Goal: Use online tool/utility: Utilize a website feature to perform a specific function

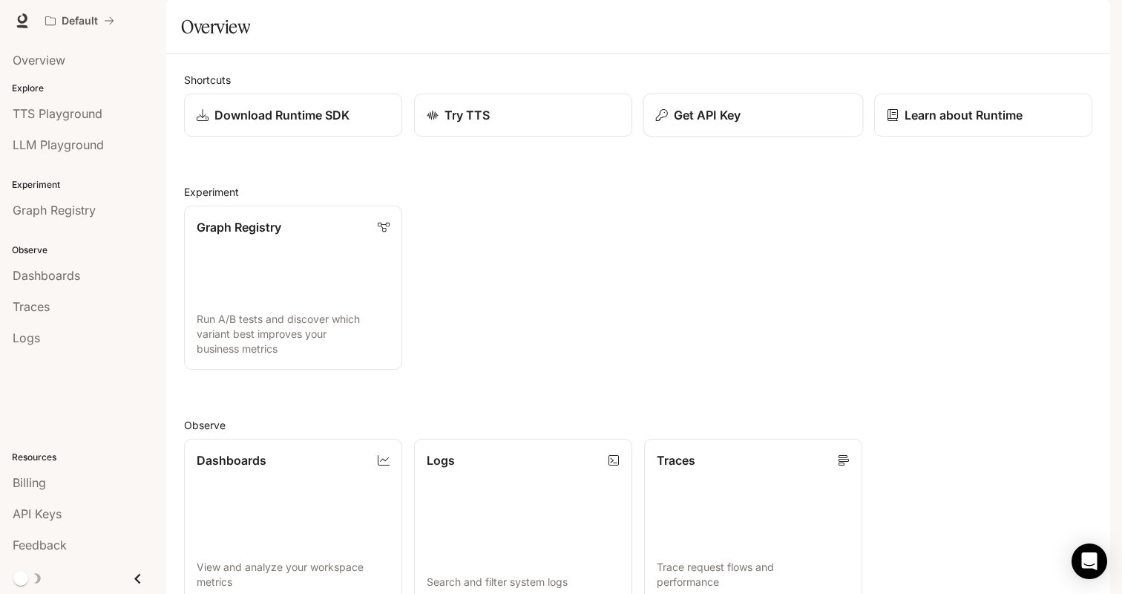
click at [734, 124] on p "Get API Key" at bounding box center [707, 115] width 67 height 18
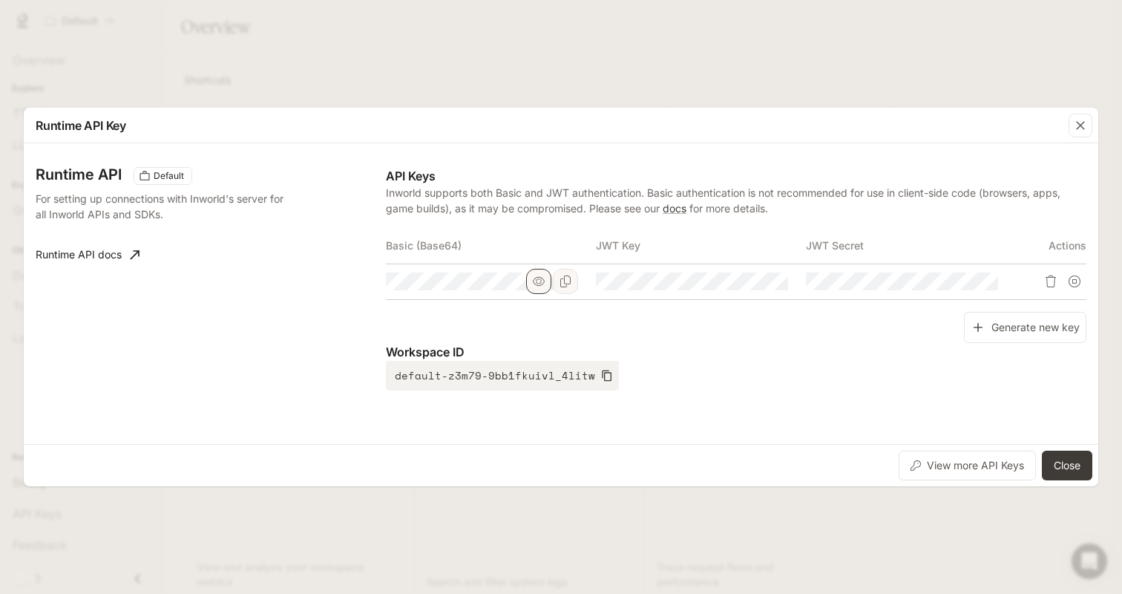
click at [544, 281] on icon "button" at bounding box center [539, 281] width 12 height 9
click at [560, 281] on icon "Copy Basic (Base64)" at bounding box center [566, 281] width 12 height 12
click at [796, 80] on div "Runtime API Key Runtime API Default For setting up connections with Inworld's s…" at bounding box center [561, 297] width 1122 height 594
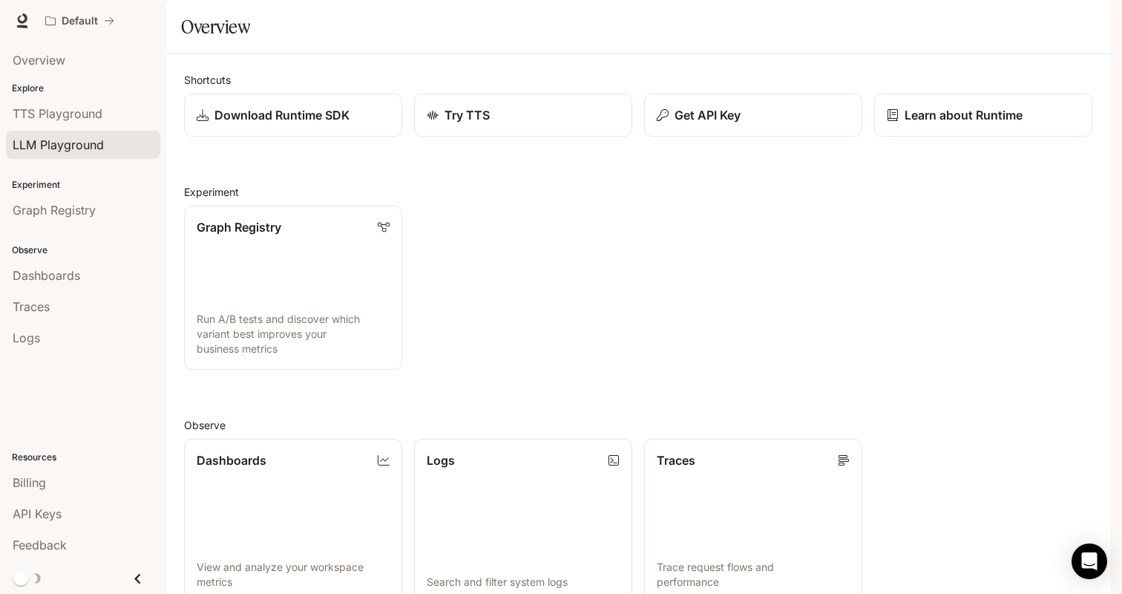
click at [56, 145] on span "LLM Playground" at bounding box center [58, 145] width 91 height 18
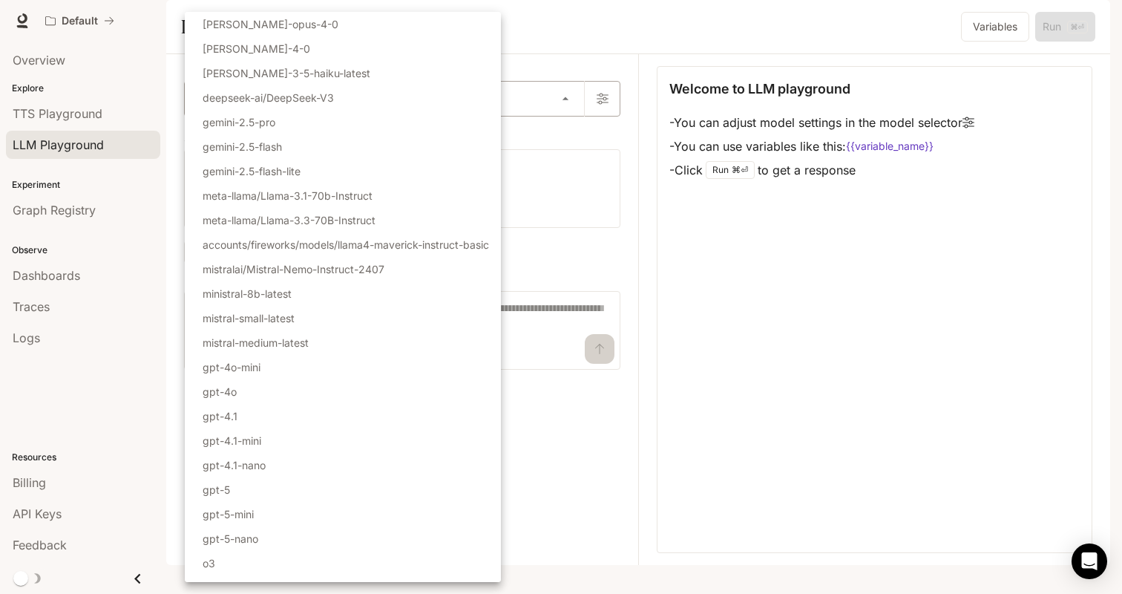
click at [248, 143] on body "Skip to main content Default Runtime Runtime Documentation Documentation Portal…" at bounding box center [561, 297] width 1122 height 594
click at [311, 171] on li "gemini-2.5-flash-lite" at bounding box center [343, 171] width 316 height 24
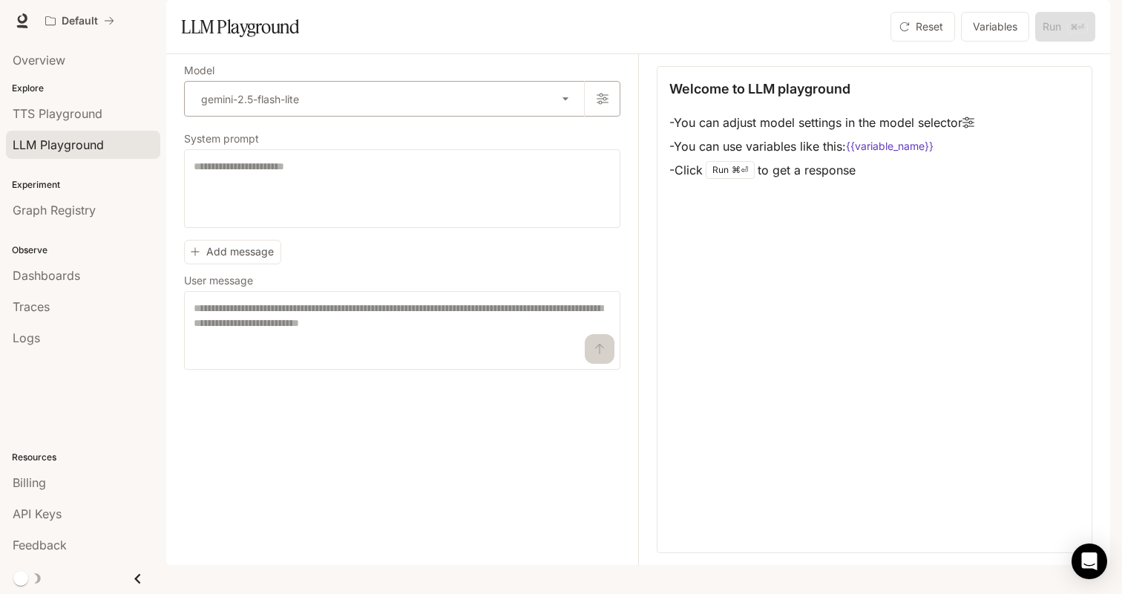
click at [364, 137] on body "**********" at bounding box center [561, 297] width 1122 height 594
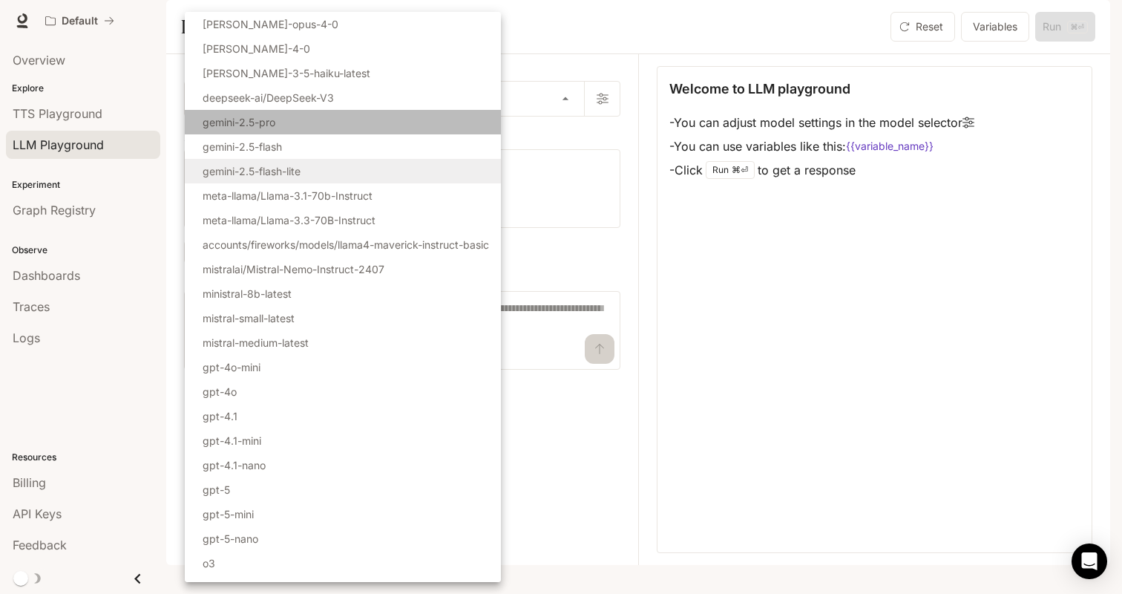
click at [364, 122] on li "gemini-2.5-pro" at bounding box center [343, 122] width 316 height 24
type input "**********"
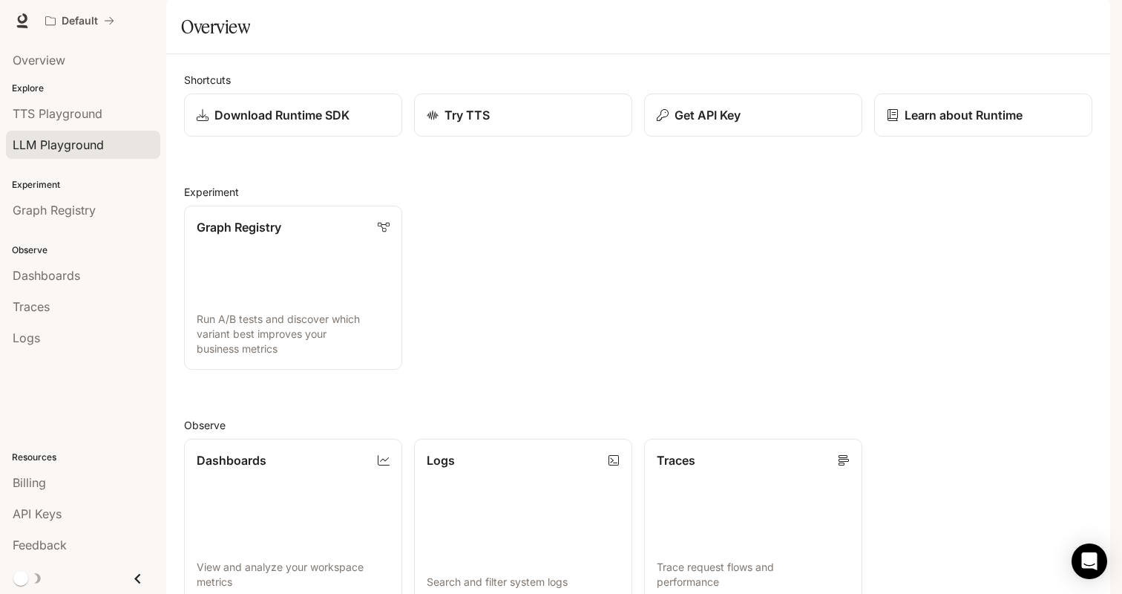
click at [99, 143] on span "LLM Playground" at bounding box center [58, 145] width 91 height 18
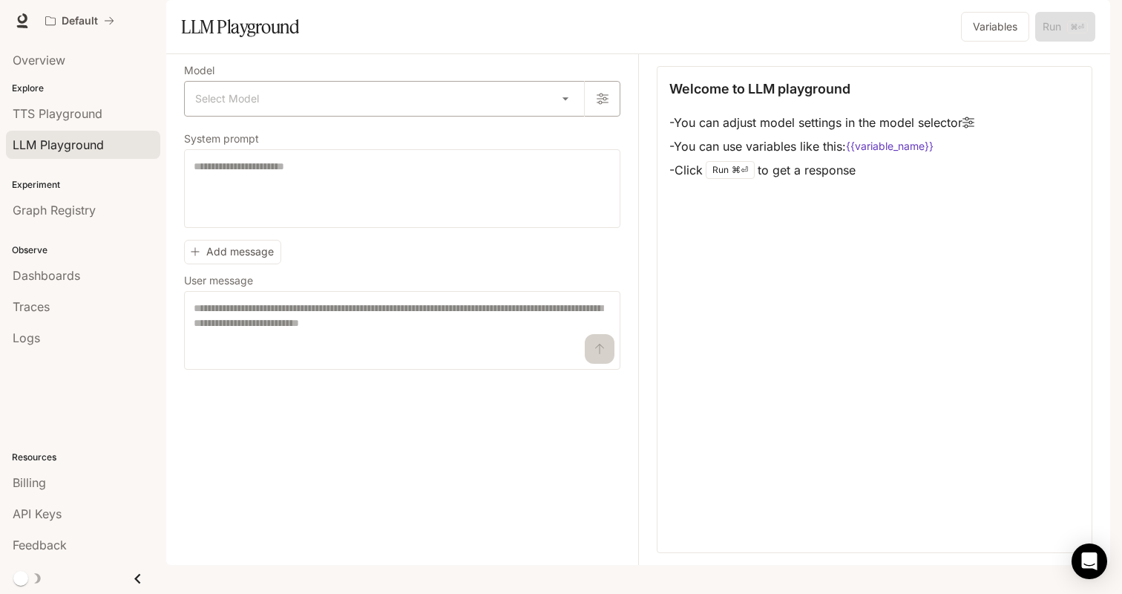
click at [246, 143] on body "Skip to main content Default Runtime Runtime Documentation Documentation Portal…" at bounding box center [561, 297] width 1122 height 594
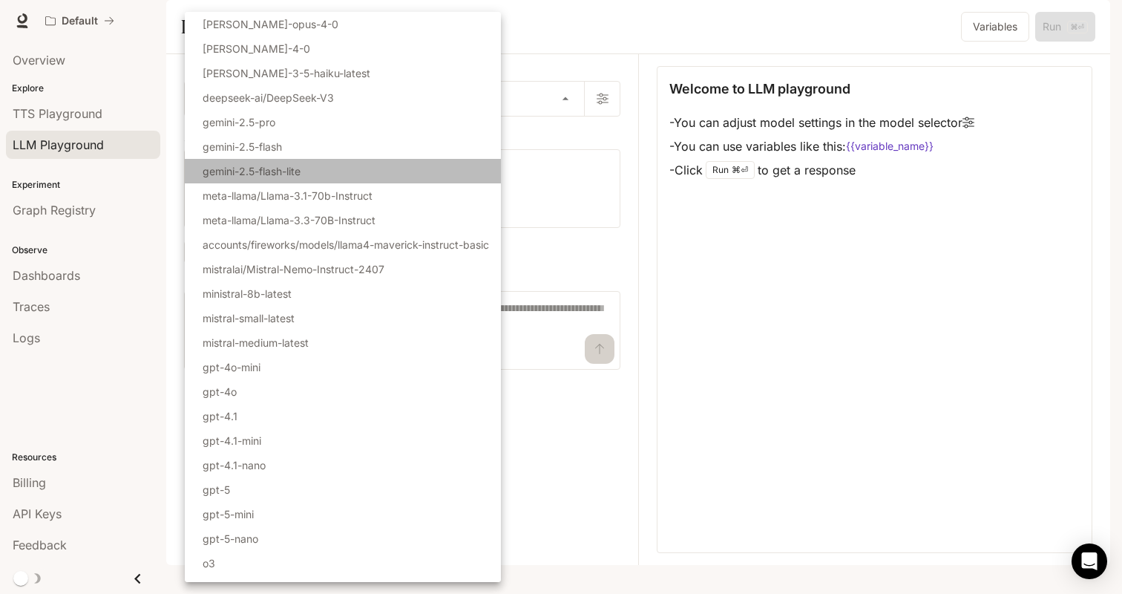
click at [291, 170] on p "gemini-2.5-flash-lite" at bounding box center [252, 171] width 98 height 16
type input "**********"
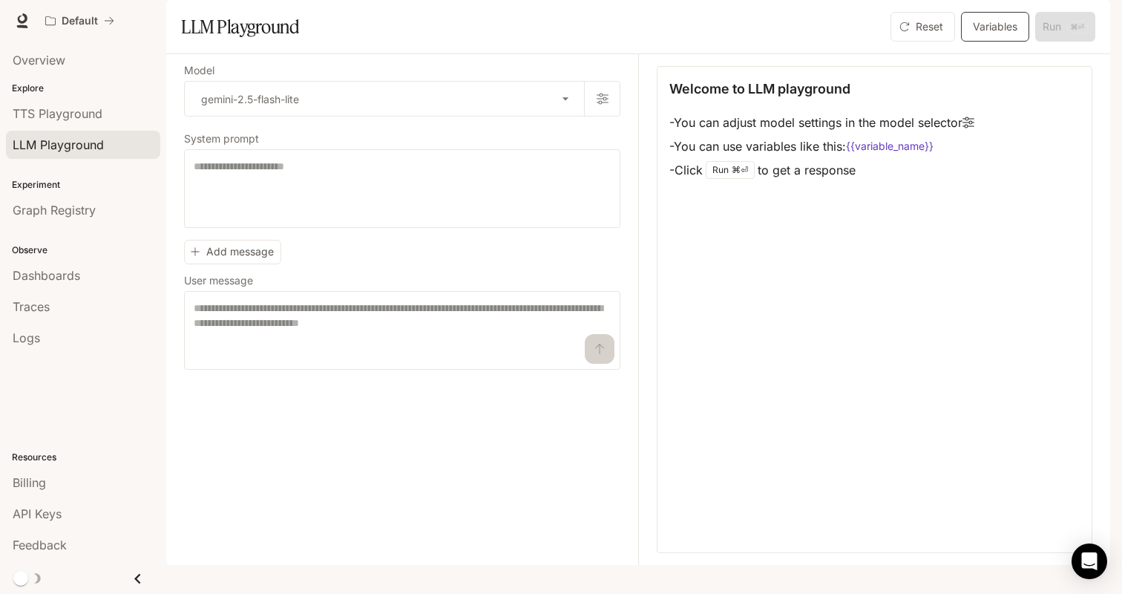
click at [998, 42] on button "Variables" at bounding box center [995, 27] width 68 height 30
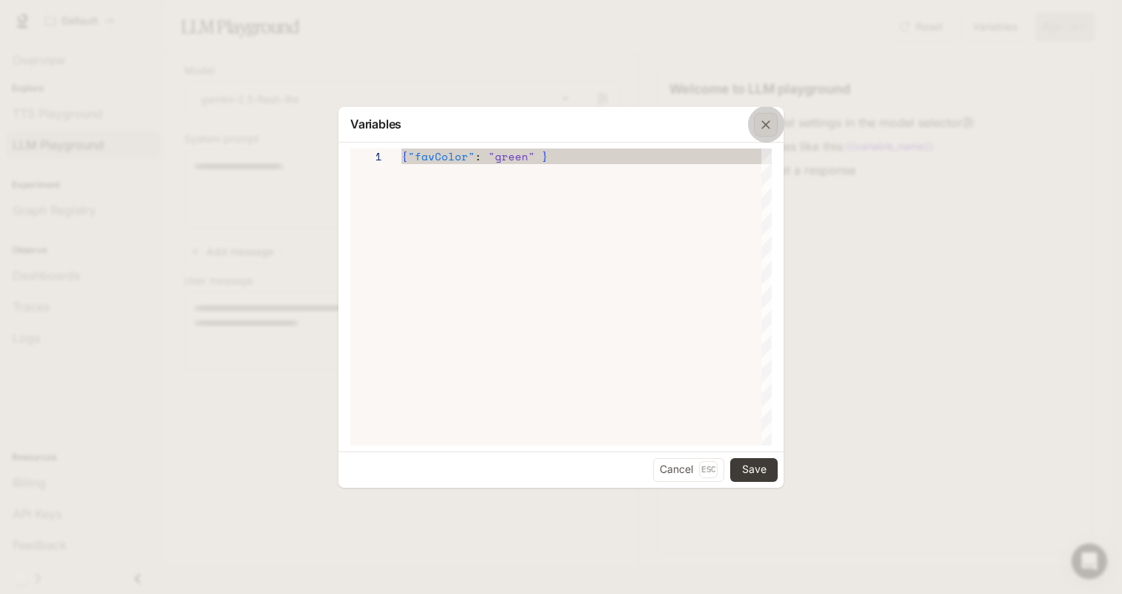
click at [772, 125] on icon "button" at bounding box center [766, 124] width 15 height 15
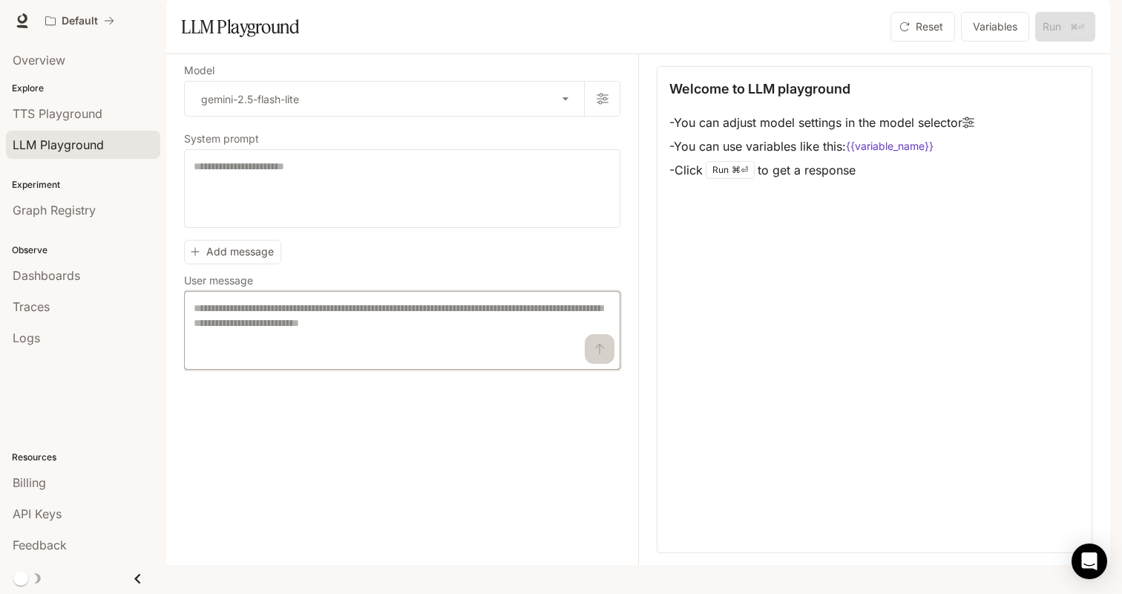
click at [356, 358] on textarea at bounding box center [402, 330] width 417 height 59
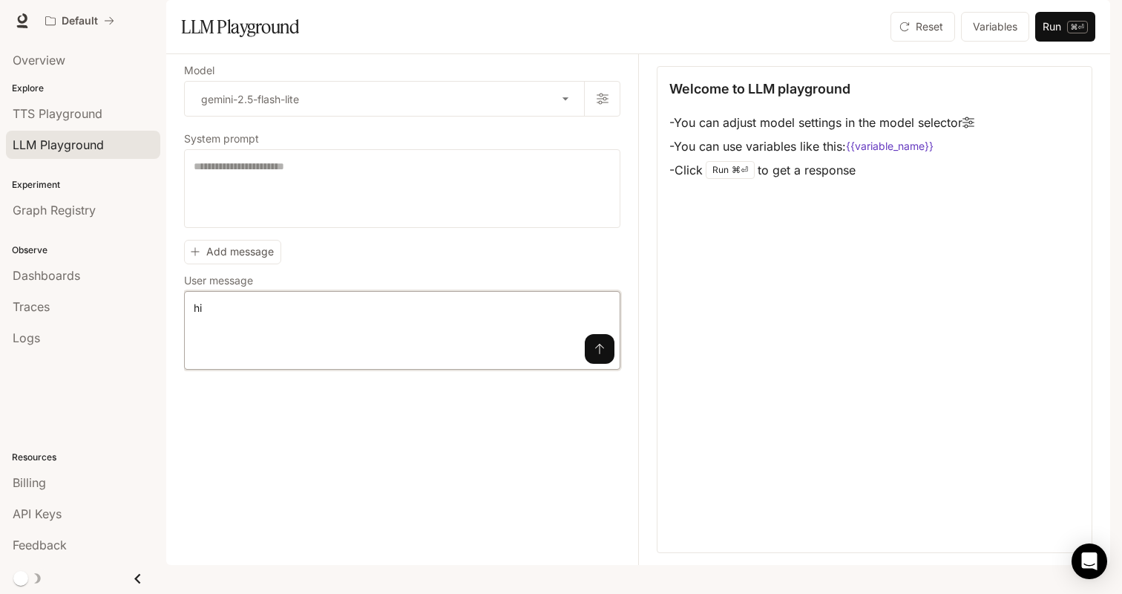
type textarea "**"
click at [609, 364] on button "submit" at bounding box center [600, 349] width 30 height 30
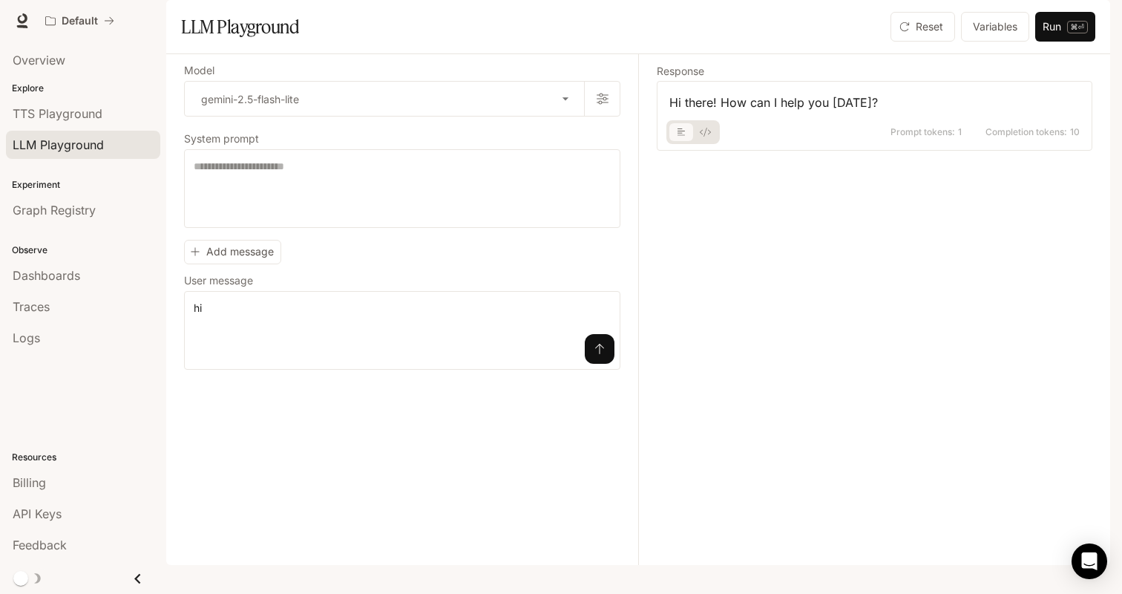
click at [704, 137] on icon "basic tabs example" at bounding box center [705, 132] width 11 height 9
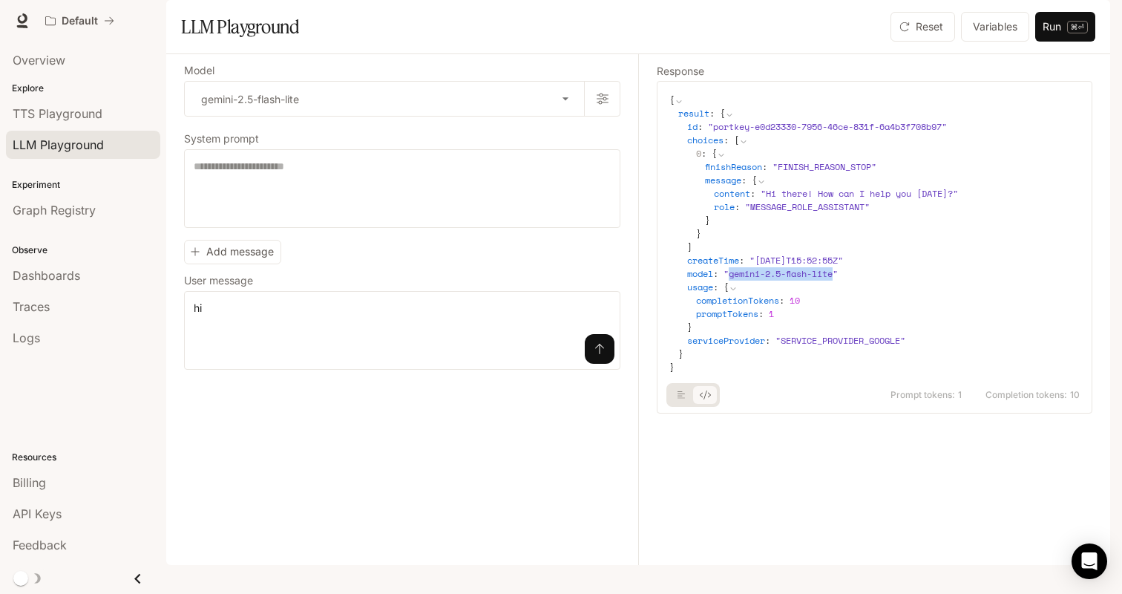
drag, startPoint x: 731, startPoint y: 312, endPoint x: 842, endPoint y: 309, distance: 110.7
click at [838, 280] on span "" gemini-2.5-flash-lite "" at bounding box center [781, 273] width 114 height 13
copy span "gemini-2.5-flash-lite"
click at [839, 347] on span "" SERVICE_PROVIDER_GOOGLE "" at bounding box center [841, 340] width 130 height 13
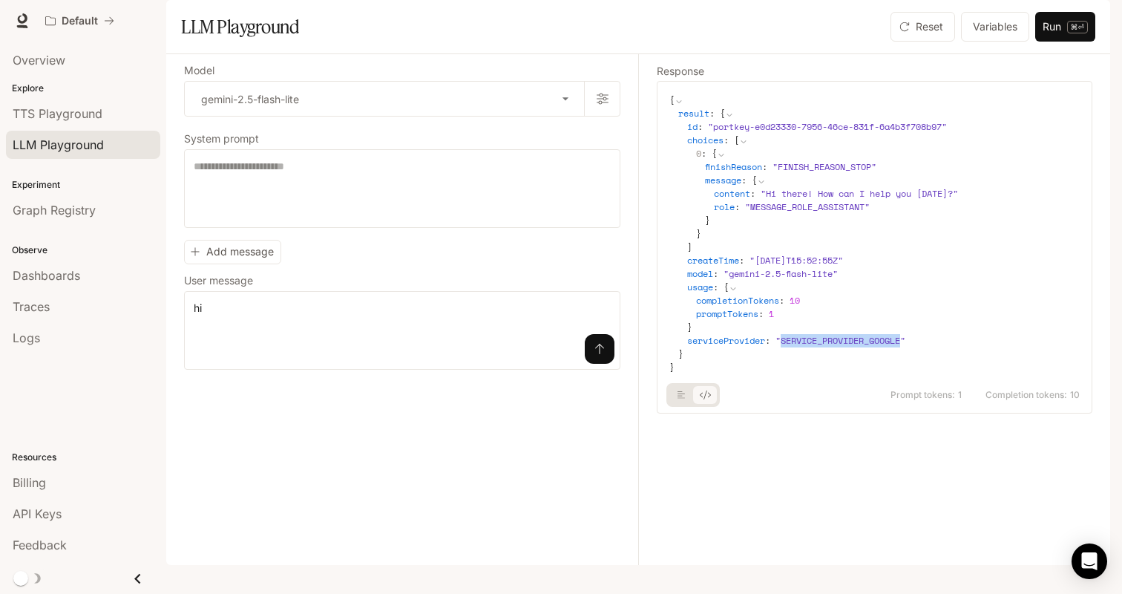
copy span "SERVICE_PROVIDER_GOOGLE"
drag, startPoint x: 731, startPoint y: 312, endPoint x: 839, endPoint y: 313, distance: 107.6
click at [838, 280] on span "" gemini-2.5-flash-lite "" at bounding box center [781, 273] width 114 height 13
copy span "gemini-2.5-flash-lite"
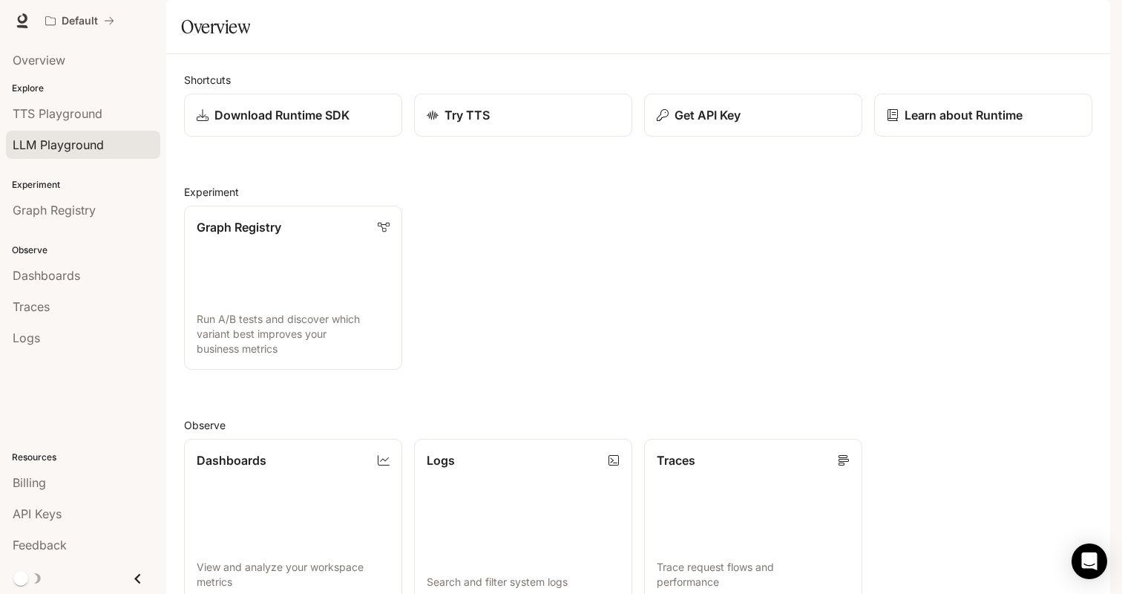
click at [51, 134] on link "LLM Playground" at bounding box center [83, 145] width 154 height 28
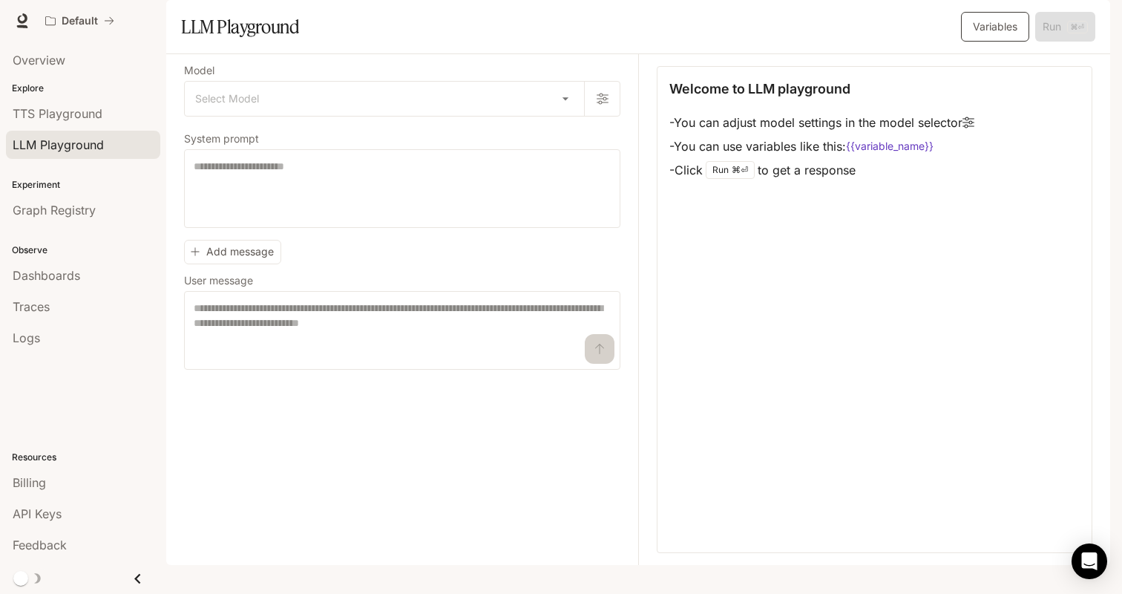
click at [1005, 42] on button "Variables" at bounding box center [995, 27] width 68 height 30
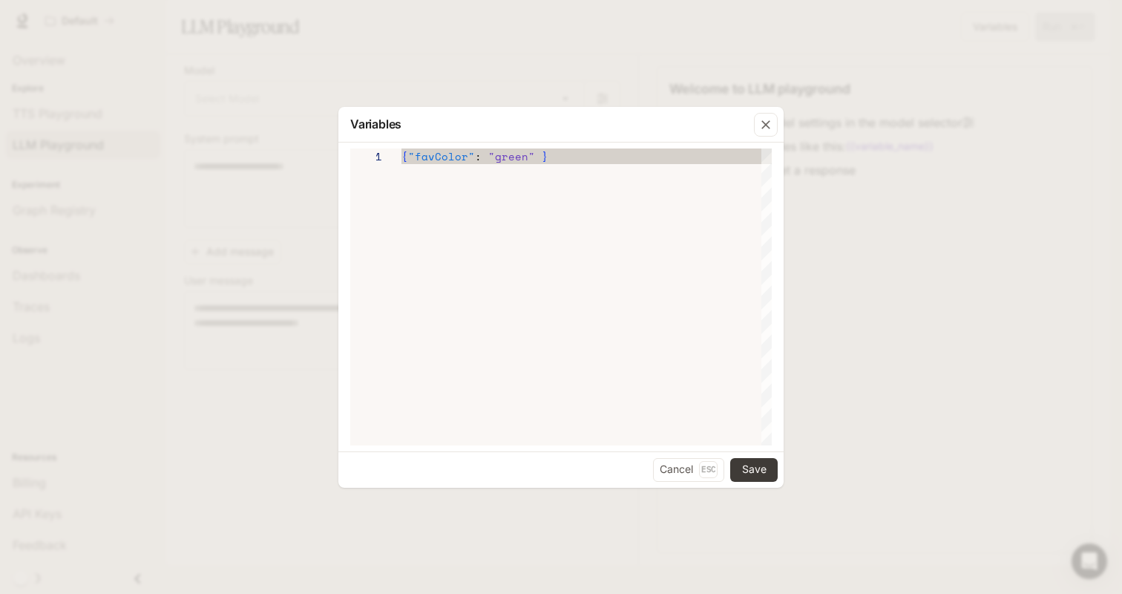
click at [1000, 109] on div "Variables 1 { "favColor" : "green" } Cancel Esc Save" at bounding box center [561, 297] width 1122 height 594
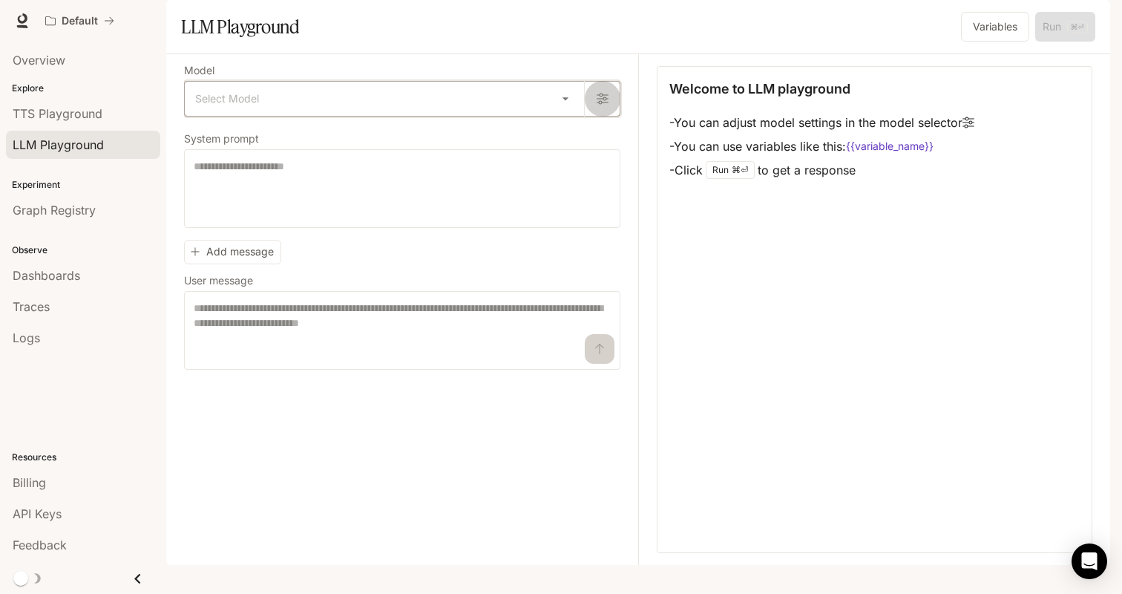
click at [607, 105] on icon "button" at bounding box center [603, 99] width 12 height 12
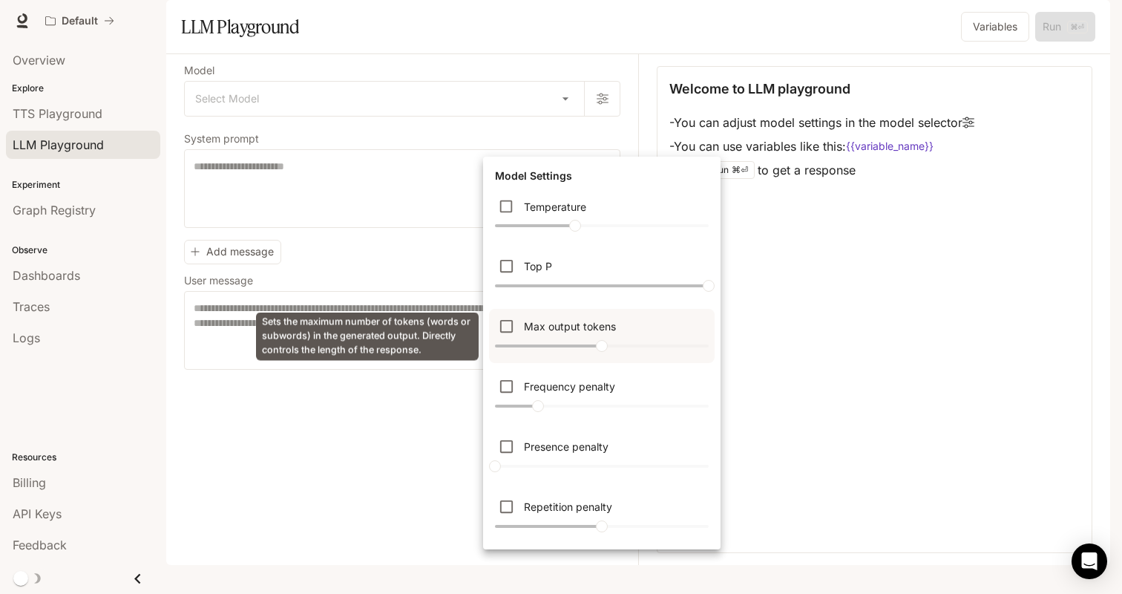
drag, startPoint x: 601, startPoint y: 344, endPoint x: 675, endPoint y: 343, distance: 73.5
click at [675, 343] on div "Max output tokens ****" at bounding box center [602, 336] width 226 height 54
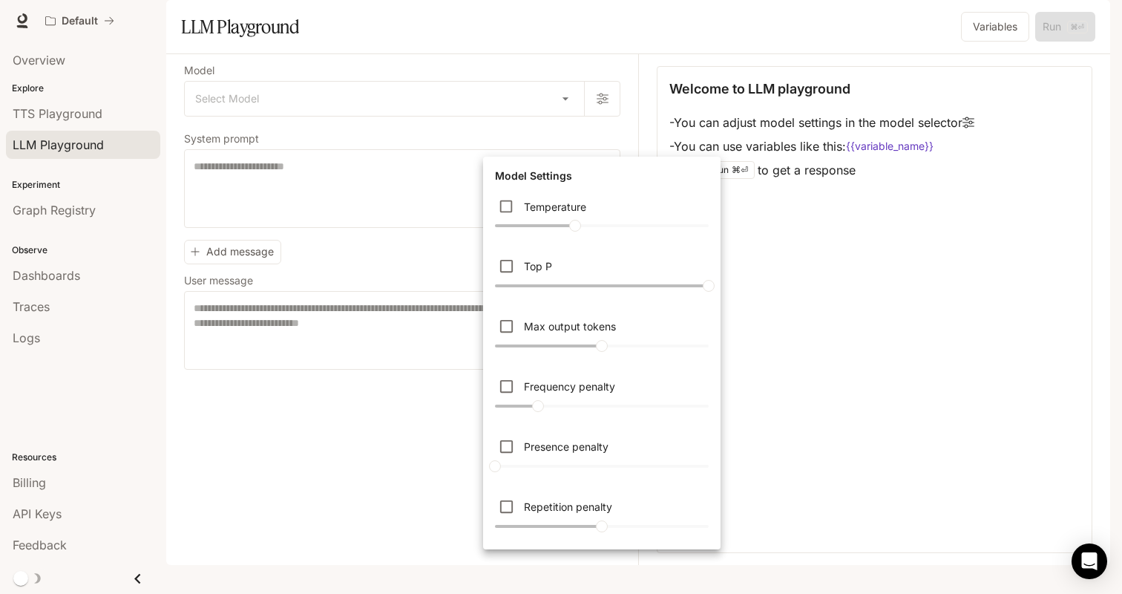
click at [298, 134] on div at bounding box center [561, 297] width 1122 height 594
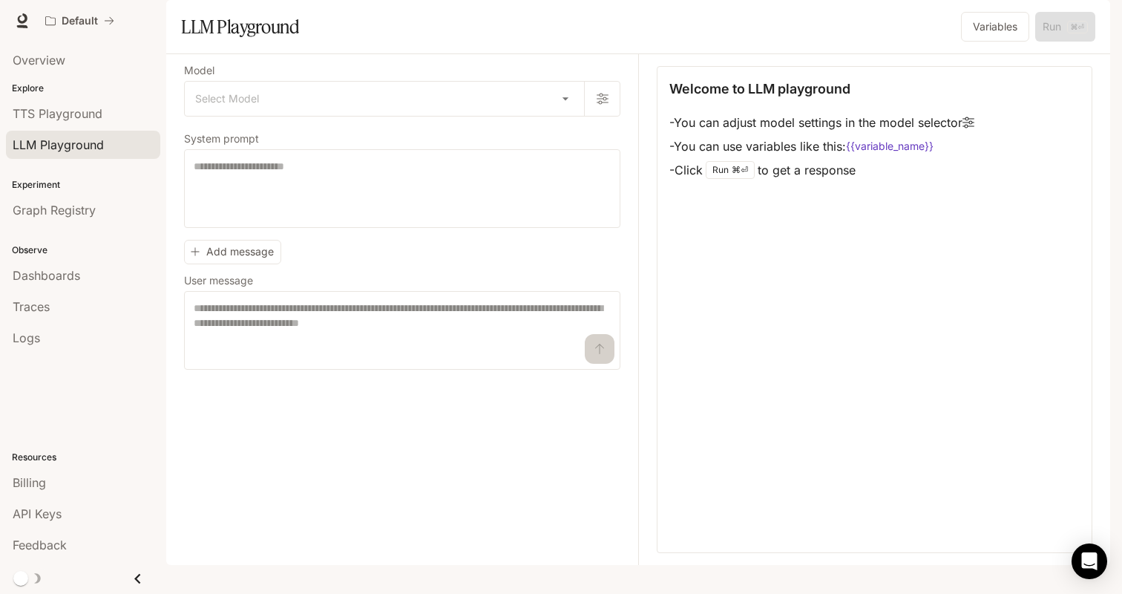
click at [298, 142] on div "Model Settings Temperature **** Top P * Max output tokens **** Frequency penalt…" at bounding box center [561, 297] width 1122 height 594
click at [299, 142] on body "Skip to main content Default Runtime Runtime Documentation Documentation Portal…" at bounding box center [561, 297] width 1122 height 594
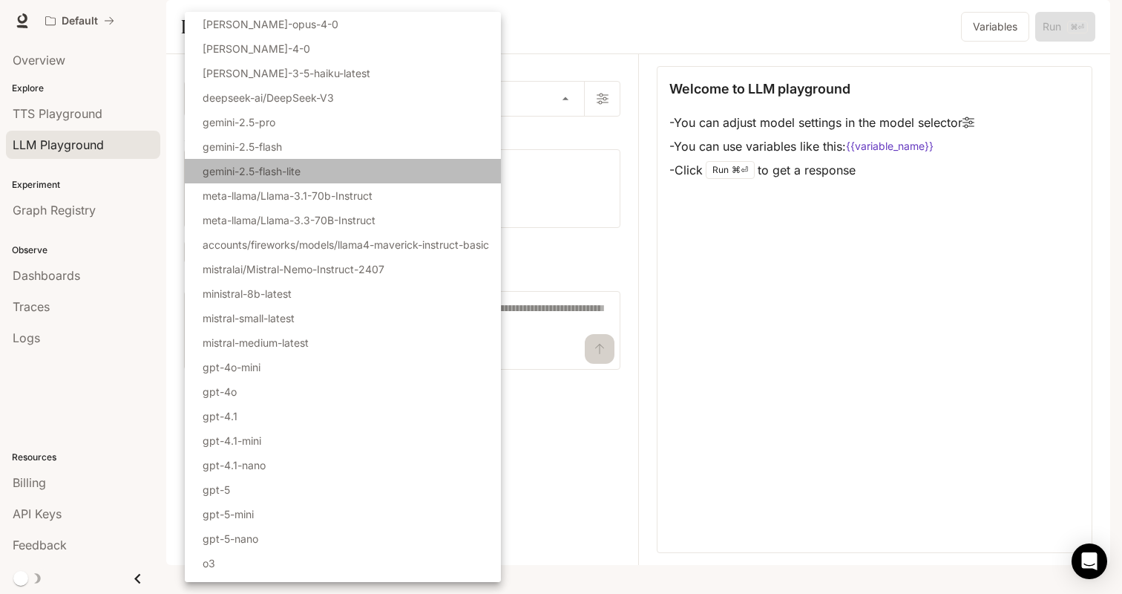
click at [350, 174] on li "gemini-2.5-flash-lite" at bounding box center [343, 171] width 316 height 24
type input "**********"
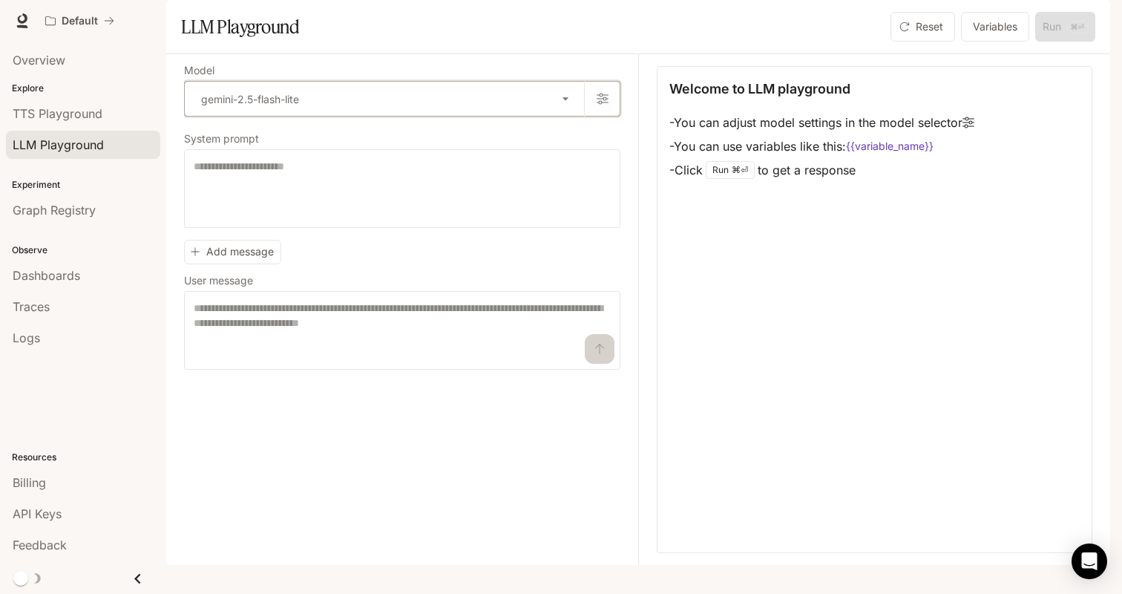
click at [614, 117] on button "button" at bounding box center [602, 99] width 36 height 36
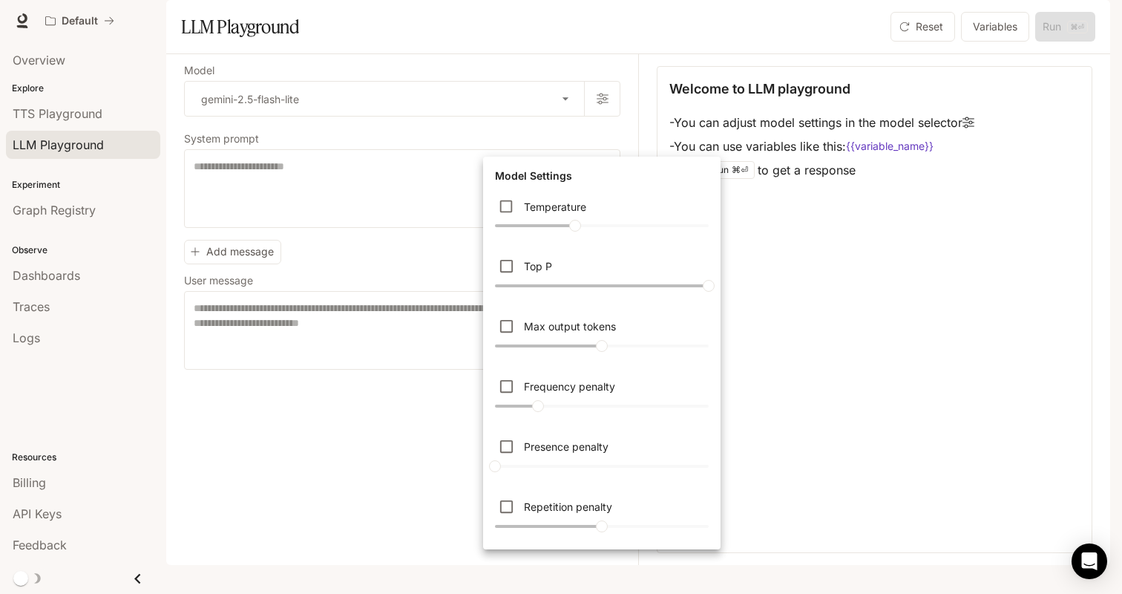
click at [379, 456] on div at bounding box center [561, 297] width 1122 height 594
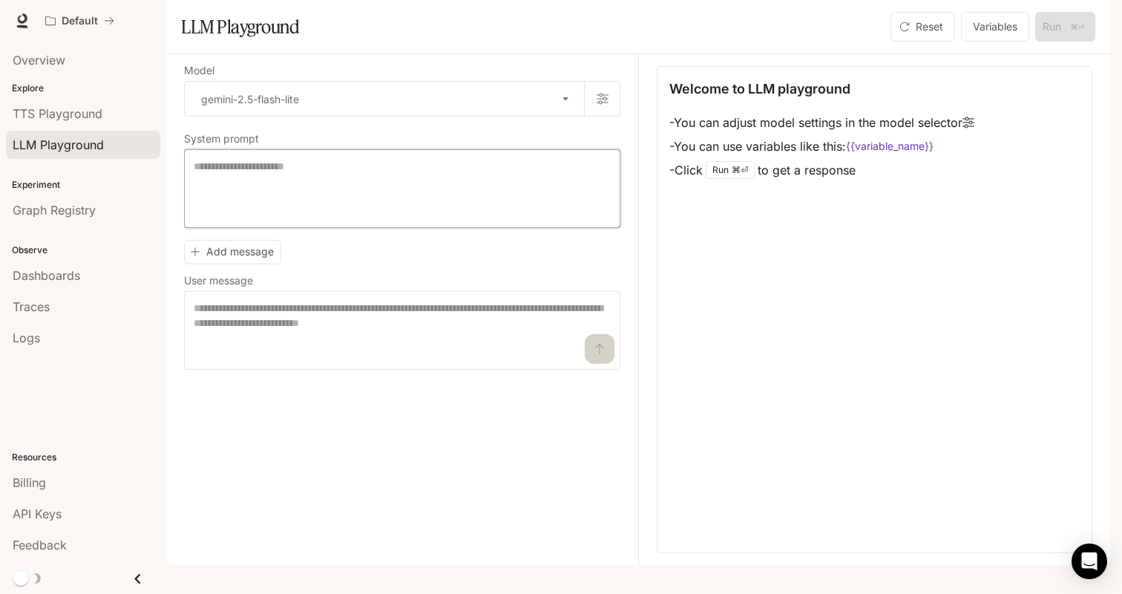
click at [321, 218] on textarea at bounding box center [402, 188] width 417 height 59
type textarea "**********"
click at [383, 360] on textarea at bounding box center [402, 330] width 417 height 59
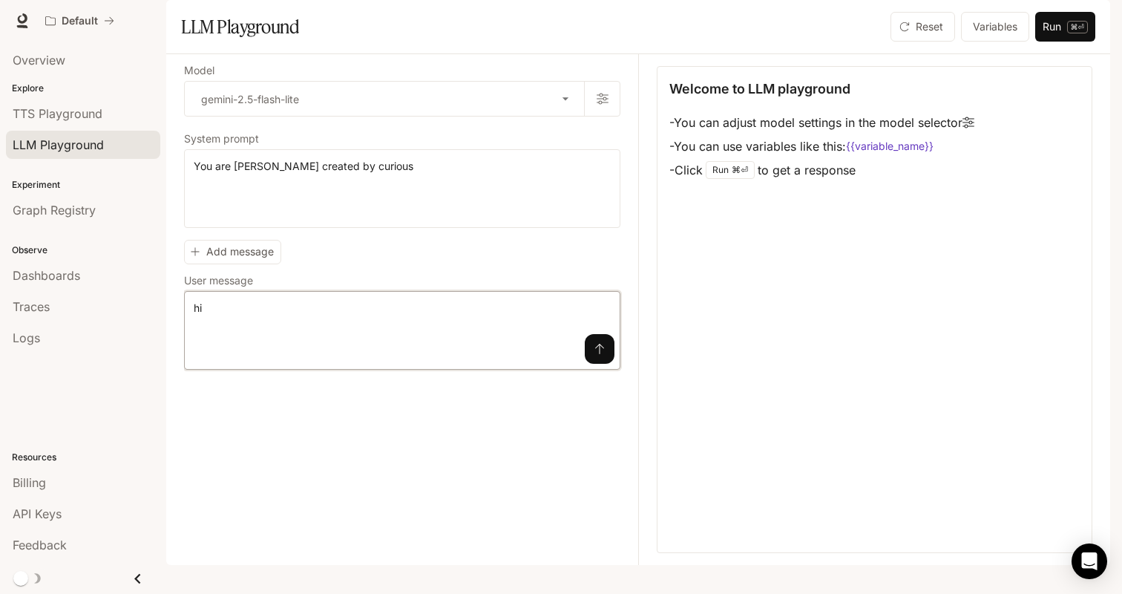
type textarea "**"
click at [595, 364] on button "submit" at bounding box center [600, 349] width 30 height 30
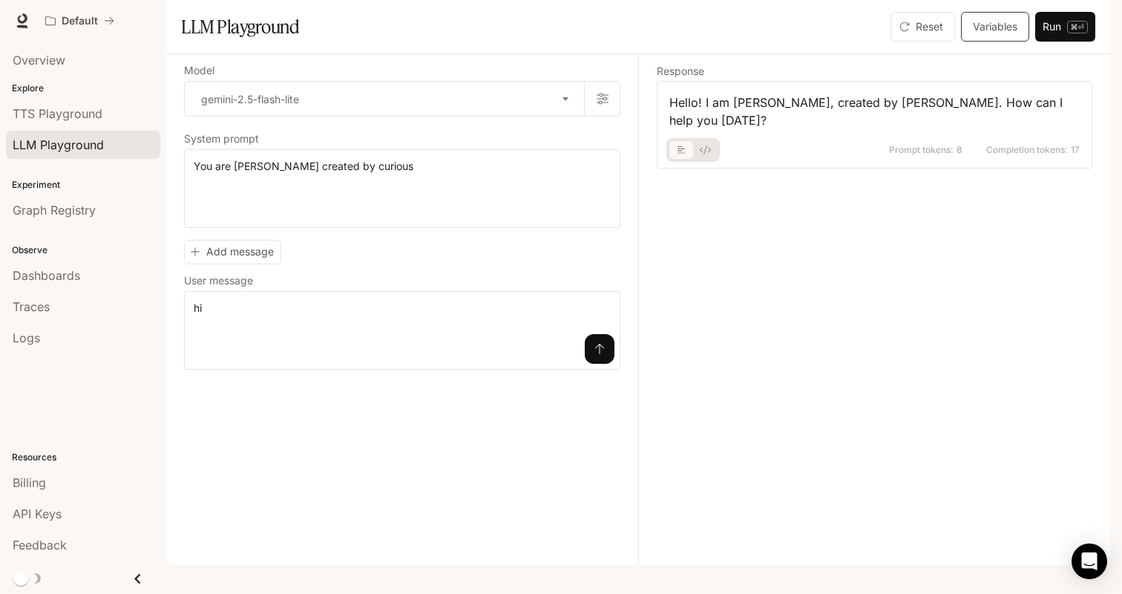
click at [977, 42] on button "Variables" at bounding box center [995, 27] width 68 height 30
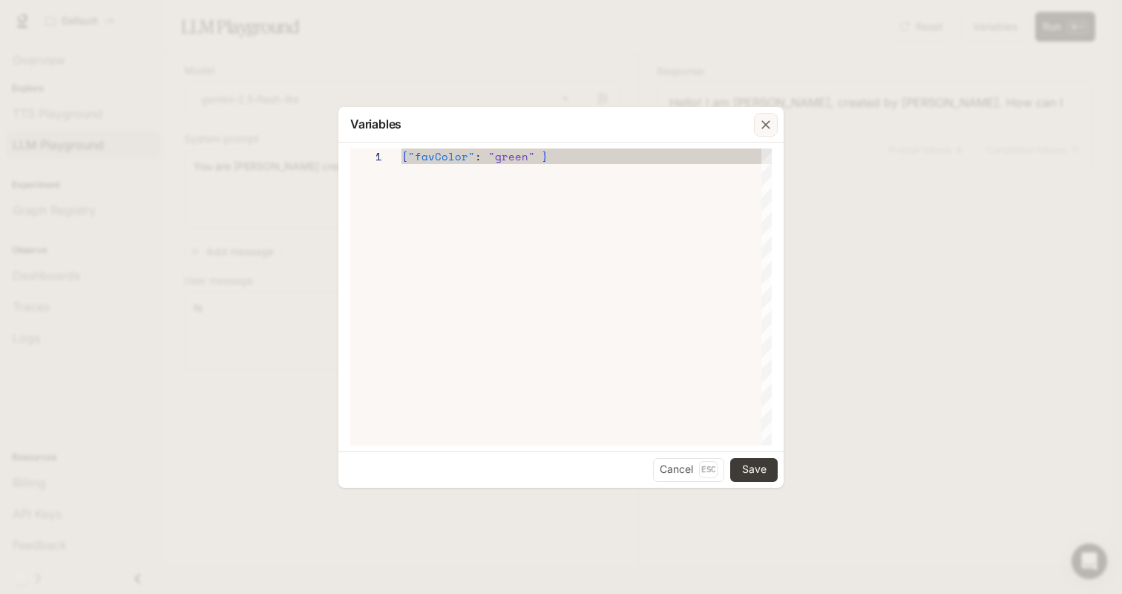
click at [772, 123] on icon "button" at bounding box center [766, 124] width 15 height 15
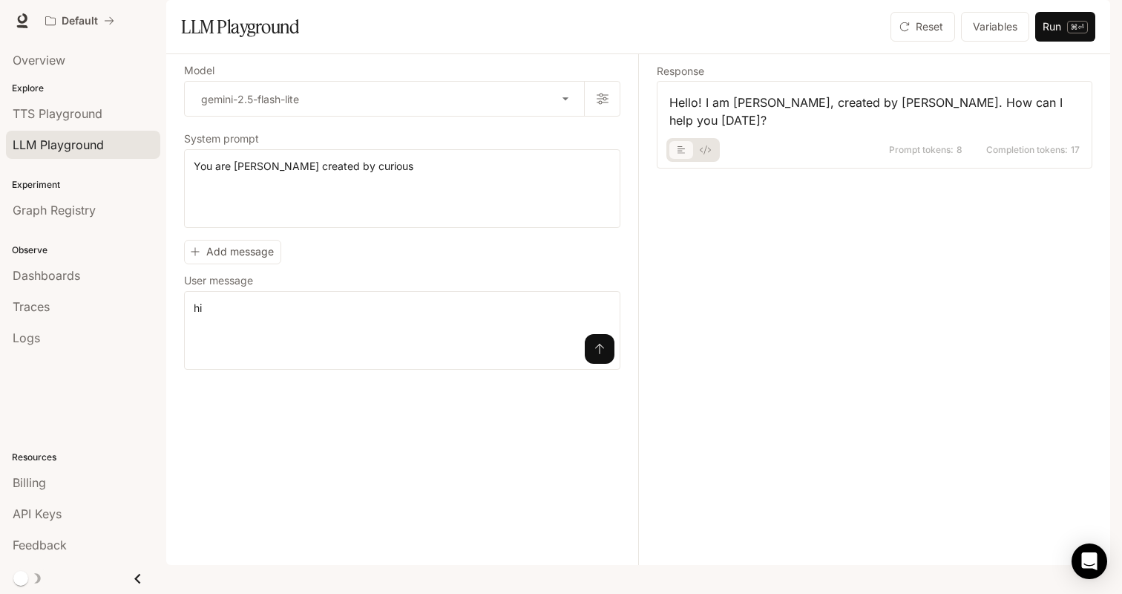
click at [708, 154] on icon "basic tabs example" at bounding box center [705, 149] width 11 height 9
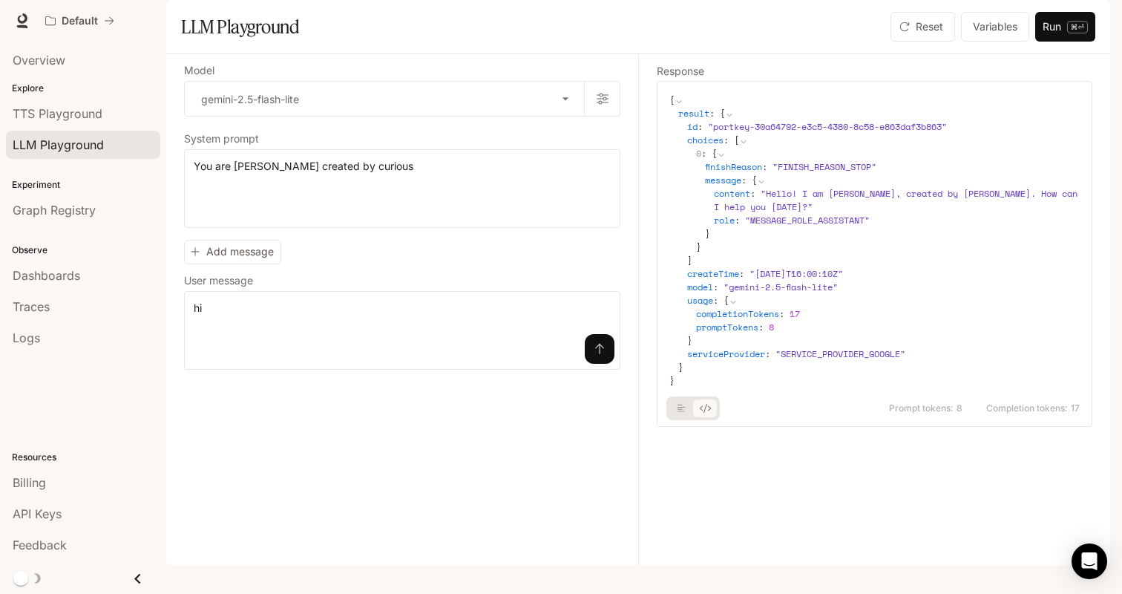
click at [0, 0] on icon at bounding box center [0, 0] width 0 height 0
